Goal: Information Seeking & Learning: Learn about a topic

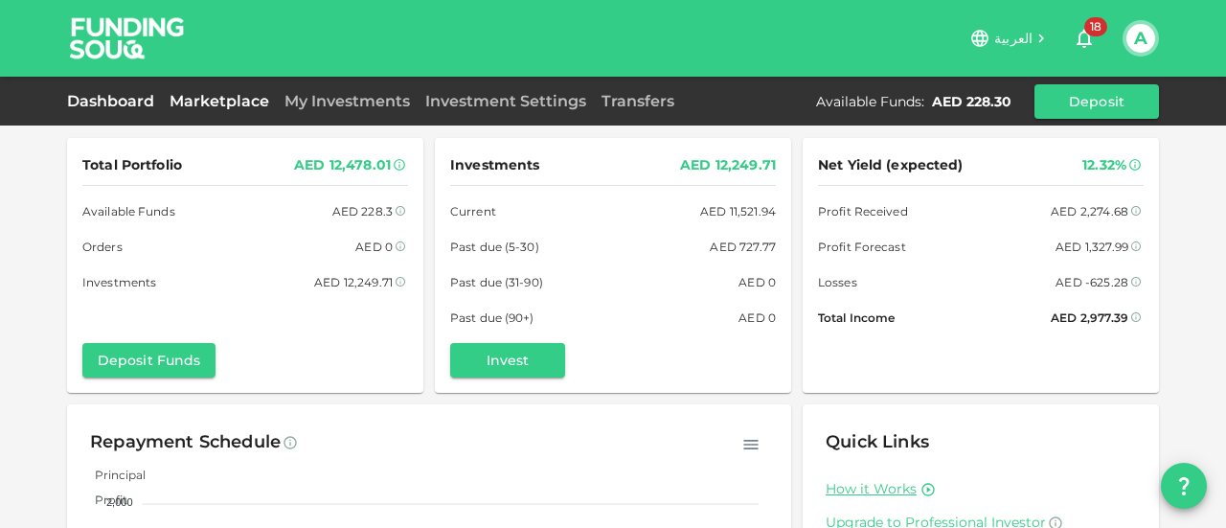
click at [222, 98] on link "Marketplace" at bounding box center [219, 101] width 115 height 18
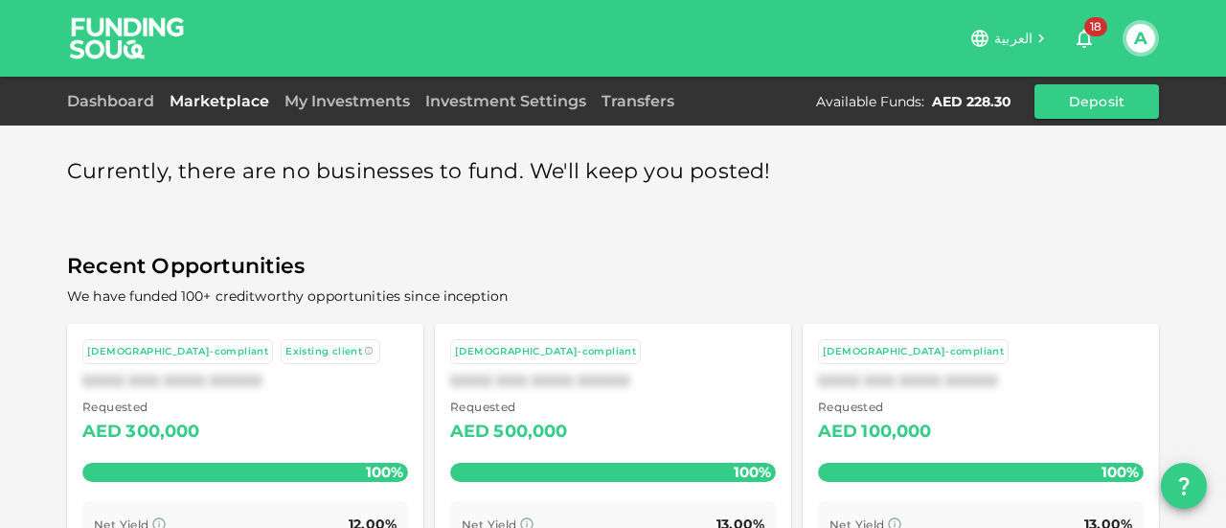
click at [318, 191] on div "Currently, there are no businesses to fund. We'll keep you posted! Recent Oppor…" at bounding box center [612, 417] width 1091 height 559
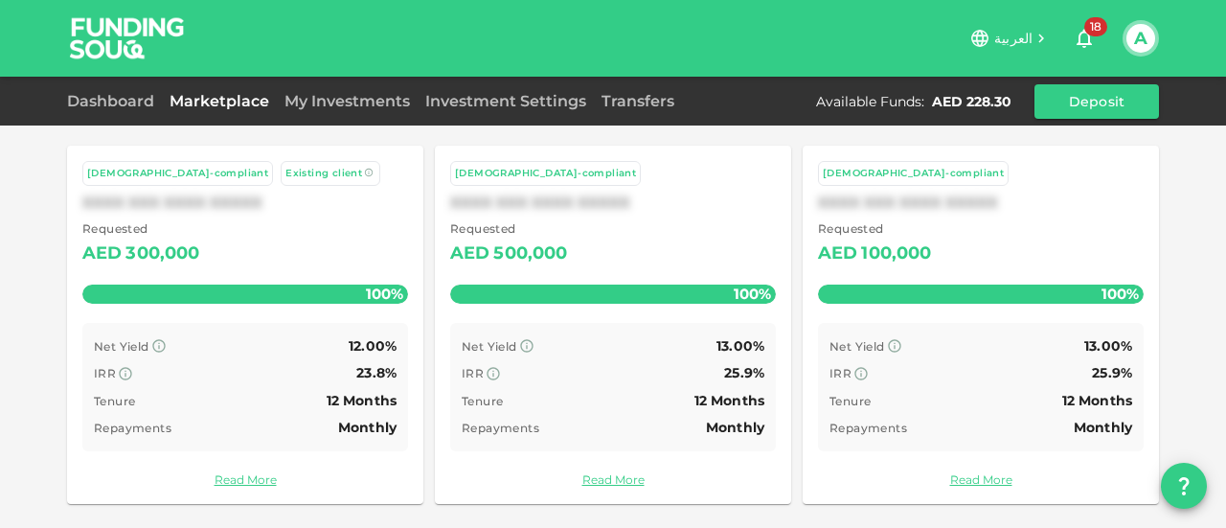
scroll to position [180, 0]
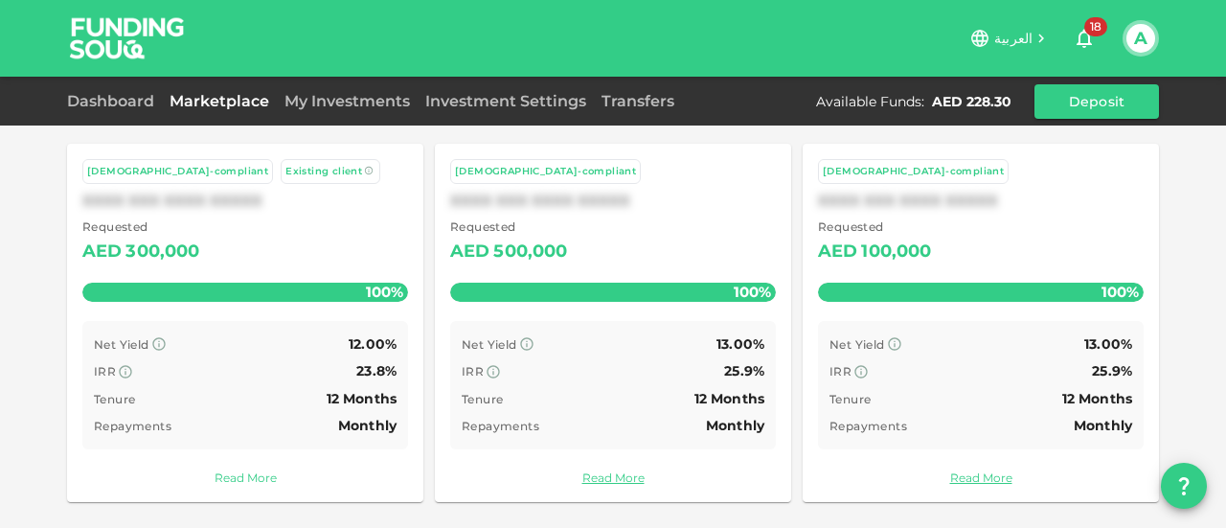
click at [232, 471] on link "Read More" at bounding box center [245, 477] width 326 height 18
